Goal: Task Accomplishment & Management: Complete application form

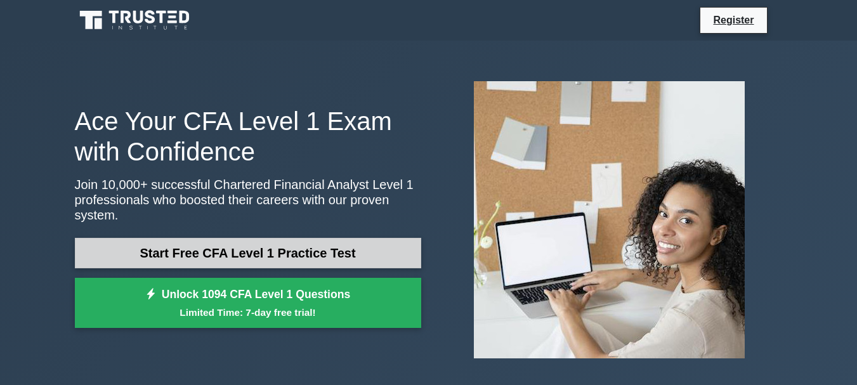
click at [316, 254] on link "Start Free CFA Level 1 Practice Test" at bounding box center [248, 253] width 346 height 30
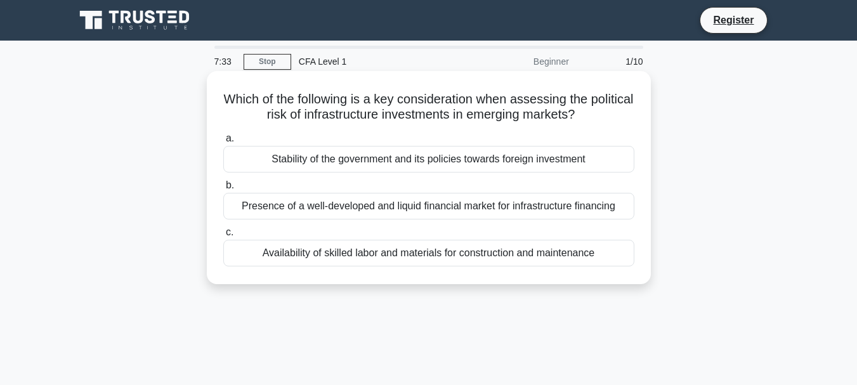
click at [350, 168] on div "Stability of the government and its policies towards foreign investment" at bounding box center [428, 159] width 411 height 27
click at [223, 143] on input "a. Stability of the government and its policies towards foreign investment" at bounding box center [223, 139] width 0 height 8
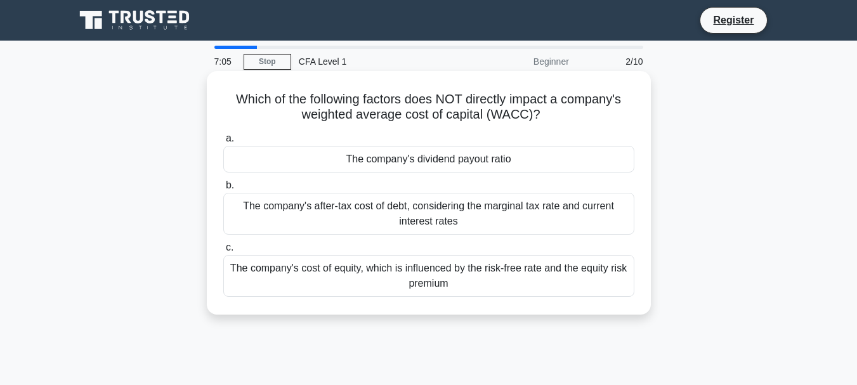
click at [445, 211] on div "The company's after-tax cost of debt, considering the marginal tax rate and cur…" at bounding box center [428, 214] width 411 height 42
click at [223, 190] on input "b. The company's after-tax cost of debt, considering the marginal tax rate and …" at bounding box center [223, 185] width 0 height 8
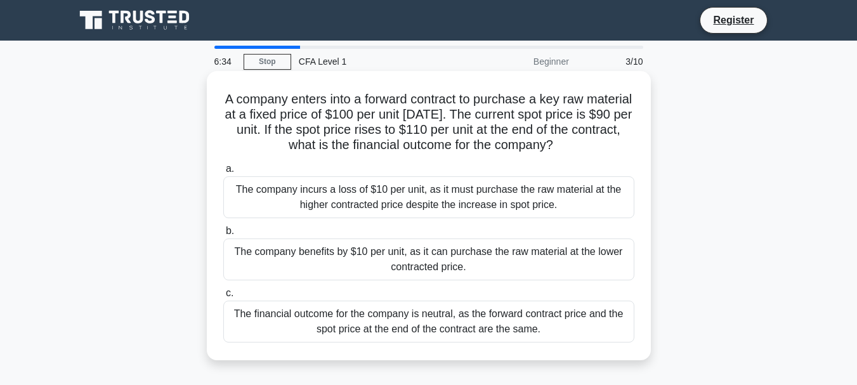
click at [428, 263] on div "The company benefits by $10 per unit, as it can purchase the raw material at th…" at bounding box center [428, 260] width 411 height 42
click at [223, 235] on input "b. The company benefits by $10 per unit, as it can purchase the raw material at…" at bounding box center [223, 231] width 0 height 8
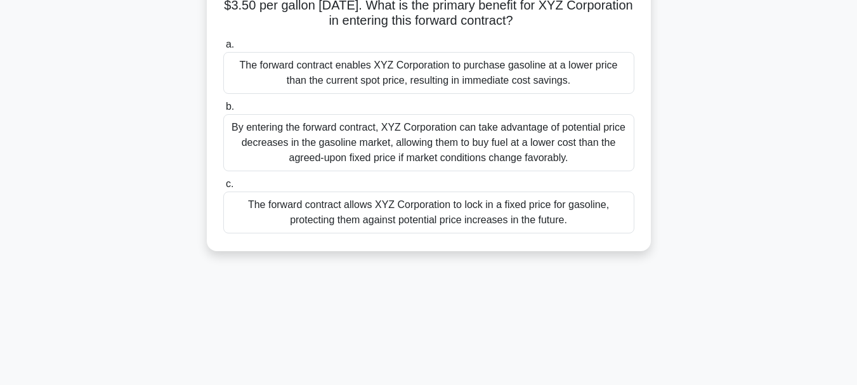
scroll to position [167, 0]
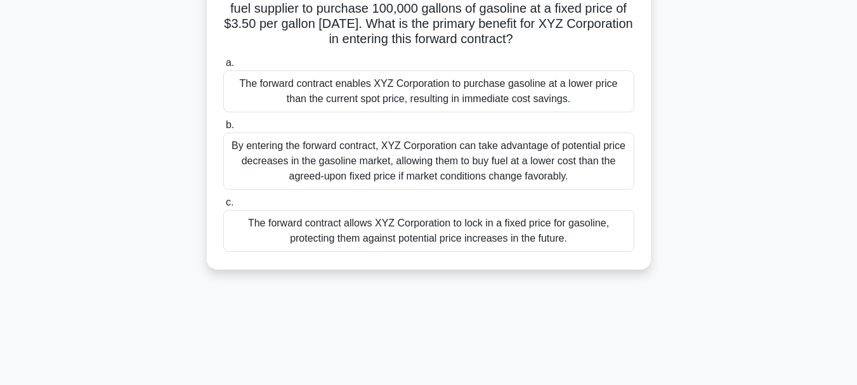
click at [478, 166] on div "By entering the forward contract, XYZ Corporation can take advantage of potenti…" at bounding box center [428, 161] width 411 height 57
click at [223, 129] on input "b. By entering the forward contract, XYZ Corporation can take advantage of pote…" at bounding box center [223, 125] width 0 height 8
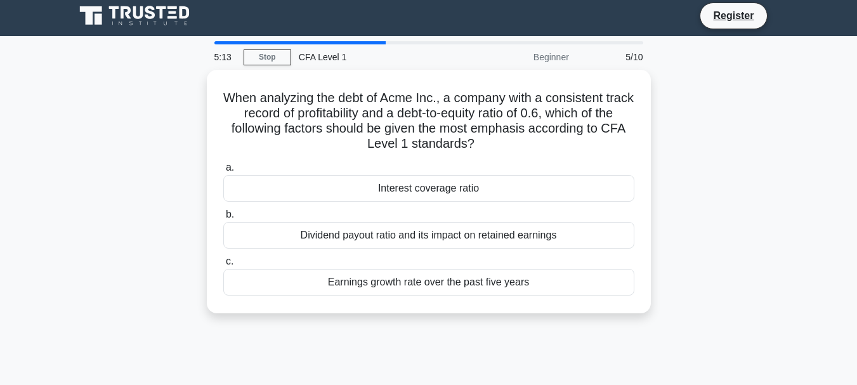
scroll to position [5, 0]
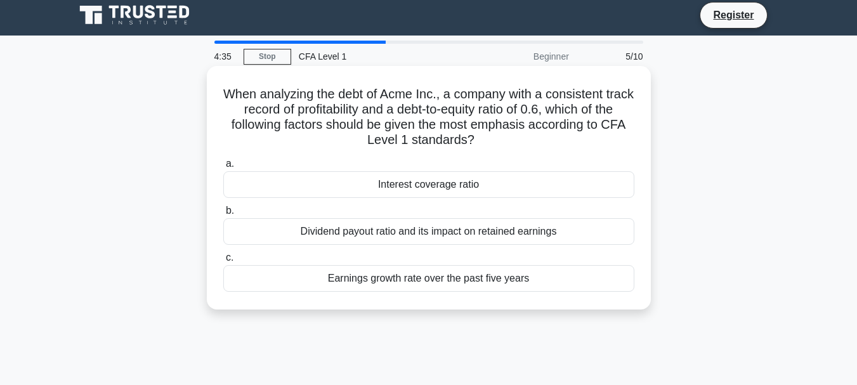
click at [449, 235] on div "Dividend payout ratio and its impact on retained earnings" at bounding box center [428, 231] width 411 height 27
click at [223, 215] on input "b. Dividend payout ratio and its impact on retained earnings" at bounding box center [223, 211] width 0 height 8
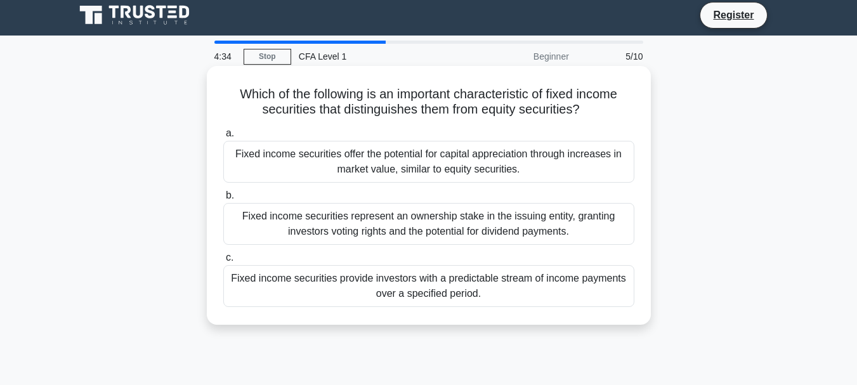
scroll to position [0, 0]
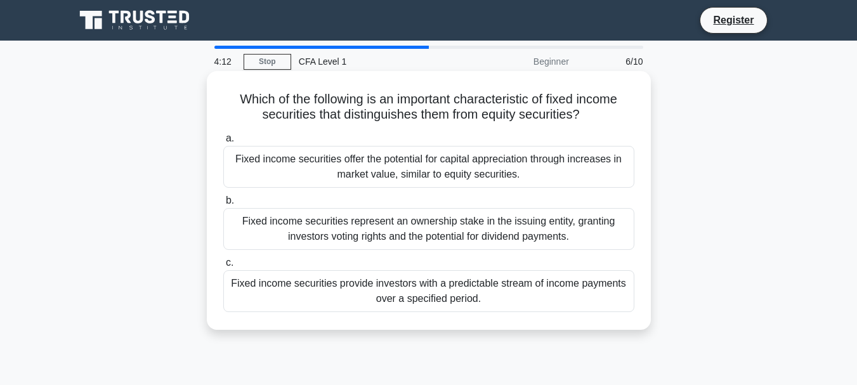
click at [361, 299] on div "Fixed income securities provide investors with a predictable stream of income p…" at bounding box center [428, 291] width 411 height 42
click at [223, 267] on input "c. Fixed income securities provide investors with a predictable stream of incom…" at bounding box center [223, 263] width 0 height 8
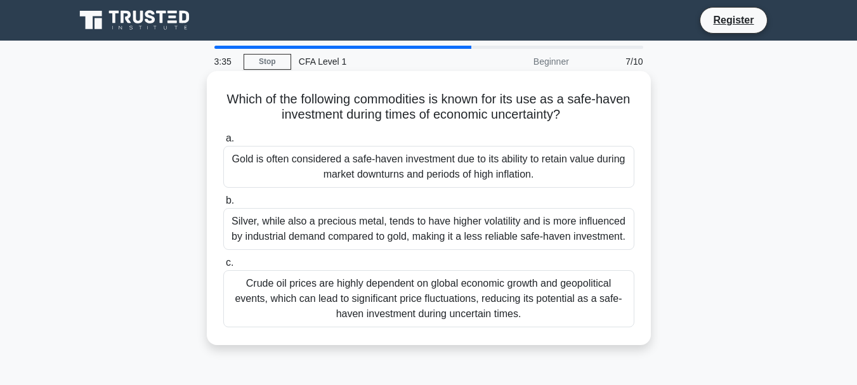
click at [489, 233] on div "Silver, while also a precious metal, tends to have higher volatility and is mor…" at bounding box center [428, 229] width 411 height 42
click at [223, 205] on input "b. Silver, while also a precious metal, tends to have higher volatility and is …" at bounding box center [223, 201] width 0 height 8
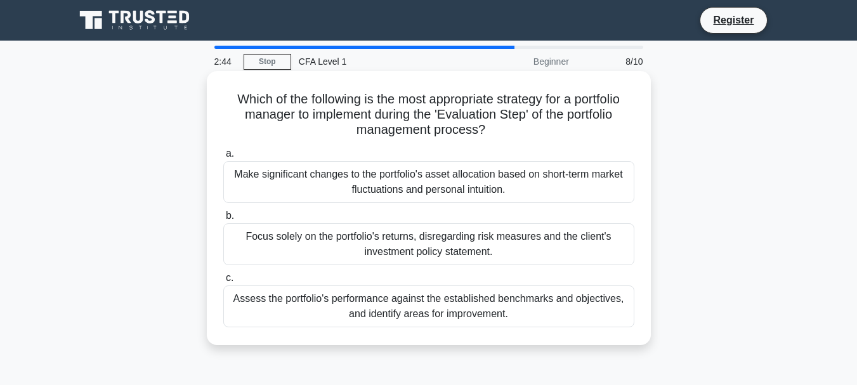
click at [480, 315] on div "Assess the portfolio's performance against the established benchmarks and objec…" at bounding box center [428, 307] width 411 height 42
click at [223, 282] on input "c. Assess the portfolio's performance against the established benchmarks and ob…" at bounding box center [223, 278] width 0 height 8
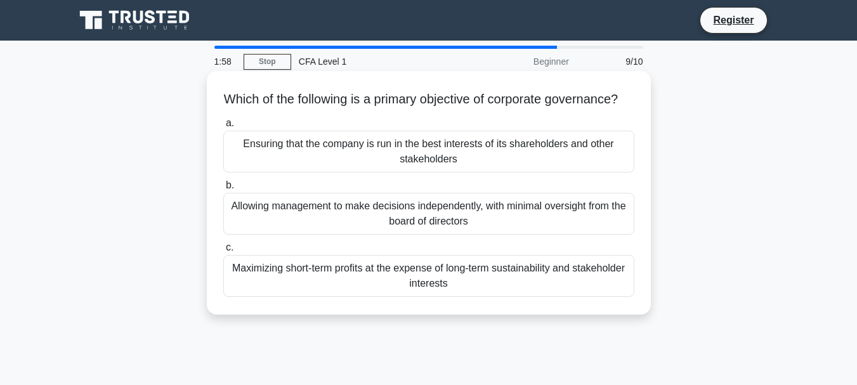
click at [452, 173] on div "Ensuring that the company is run in the best interests of its shareholders and …" at bounding box center [428, 152] width 411 height 42
click at [223, 128] on input "a. Ensuring that the company is run in the best interests of its shareholders a…" at bounding box center [223, 123] width 0 height 8
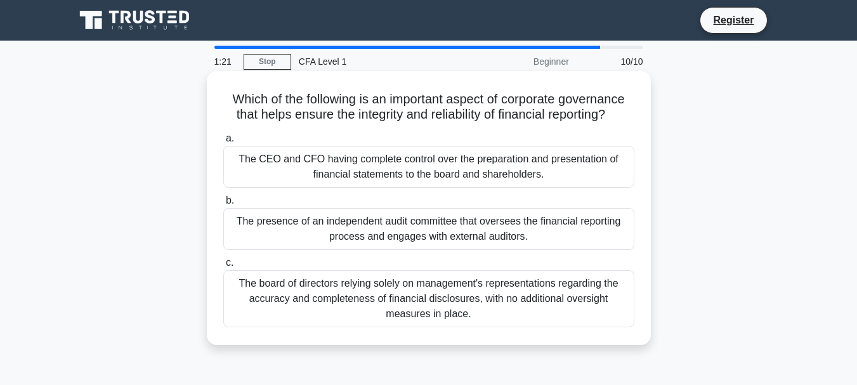
click at [467, 171] on div "The CEO and CFO having complete control over the preparation and presentation o…" at bounding box center [428, 167] width 411 height 42
click at [223, 143] on input "a. The CEO and CFO having complete control over the preparation and presentatio…" at bounding box center [223, 139] width 0 height 8
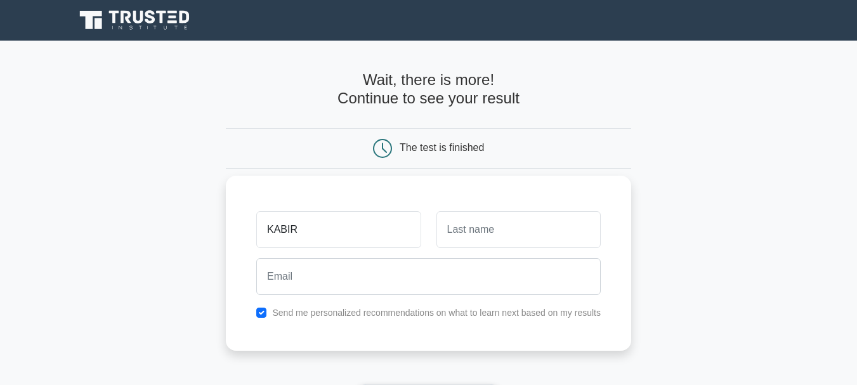
type input "KABIR"
click at [447, 234] on input "text" at bounding box center [519, 229] width 164 height 37
type input "P"
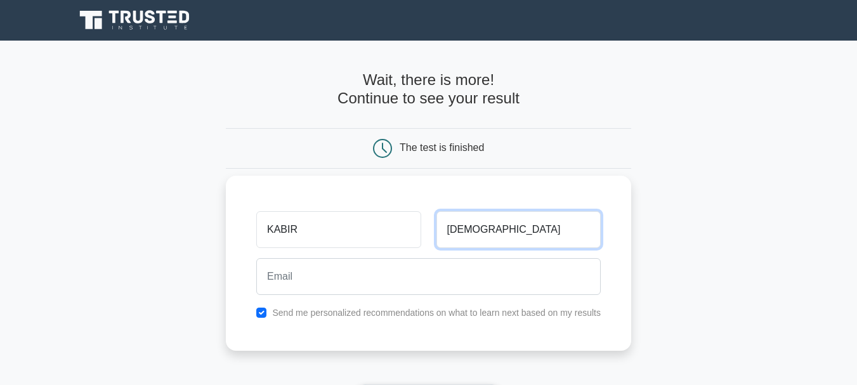
type input "PAPPU"
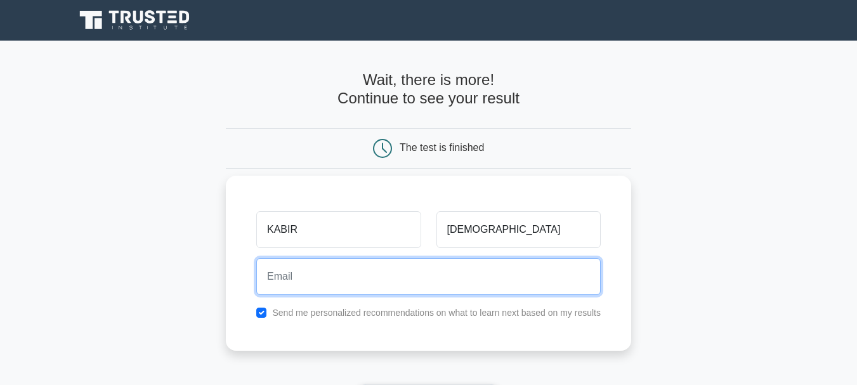
click at [366, 263] on input "email" at bounding box center [428, 276] width 345 height 37
type input "K"
type input "B"
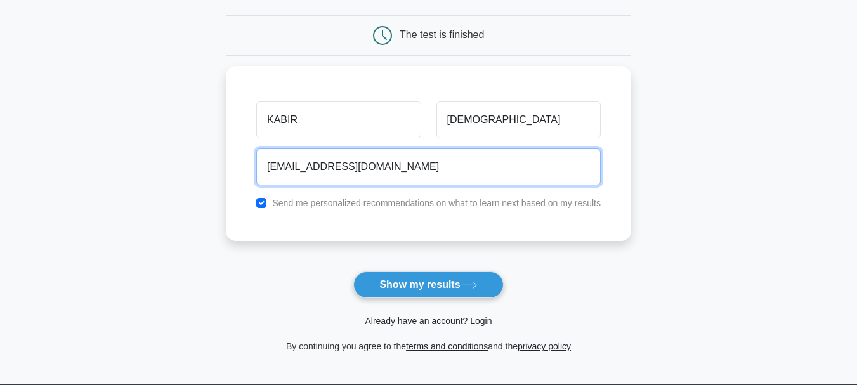
scroll to position [114, 0]
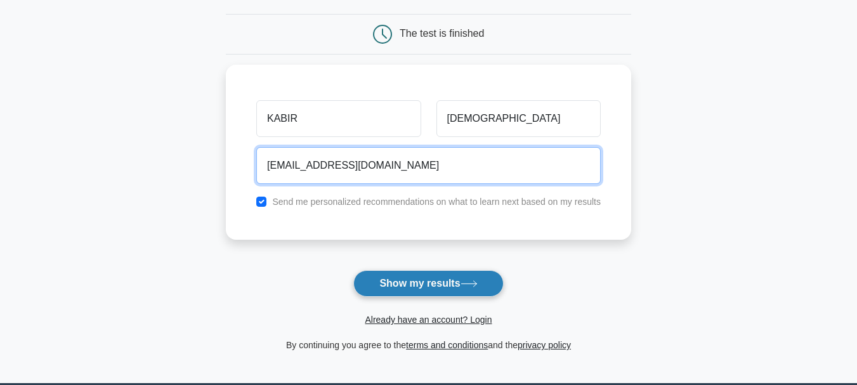
type input "backupoffice690@gmail.com"
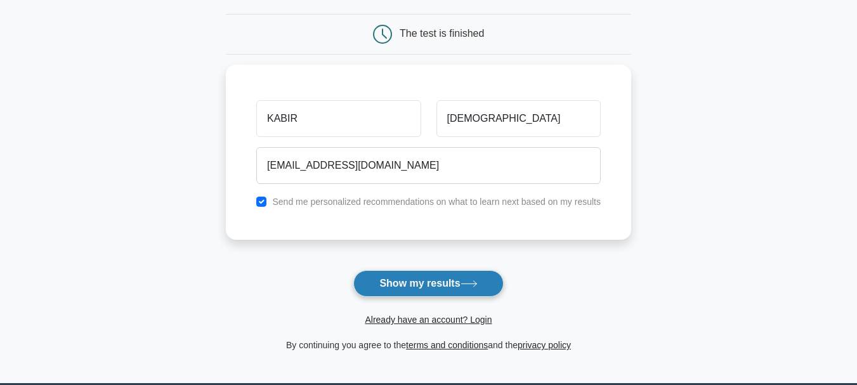
click at [407, 286] on button "Show my results" at bounding box center [428, 283] width 150 height 27
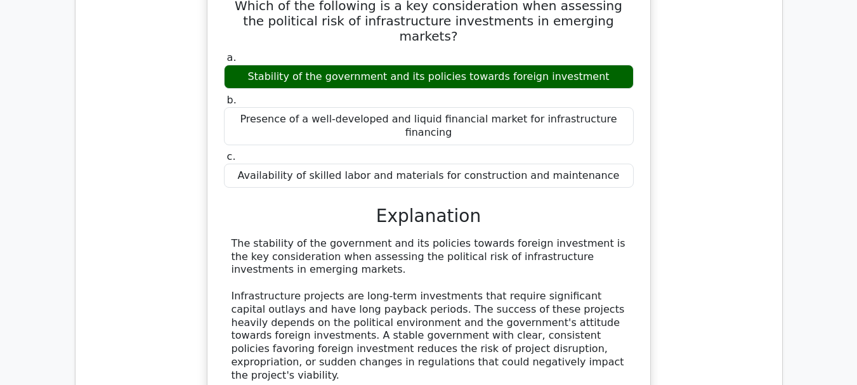
scroll to position [1077, 0]
